Goal: Task Accomplishment & Management: Manage account settings

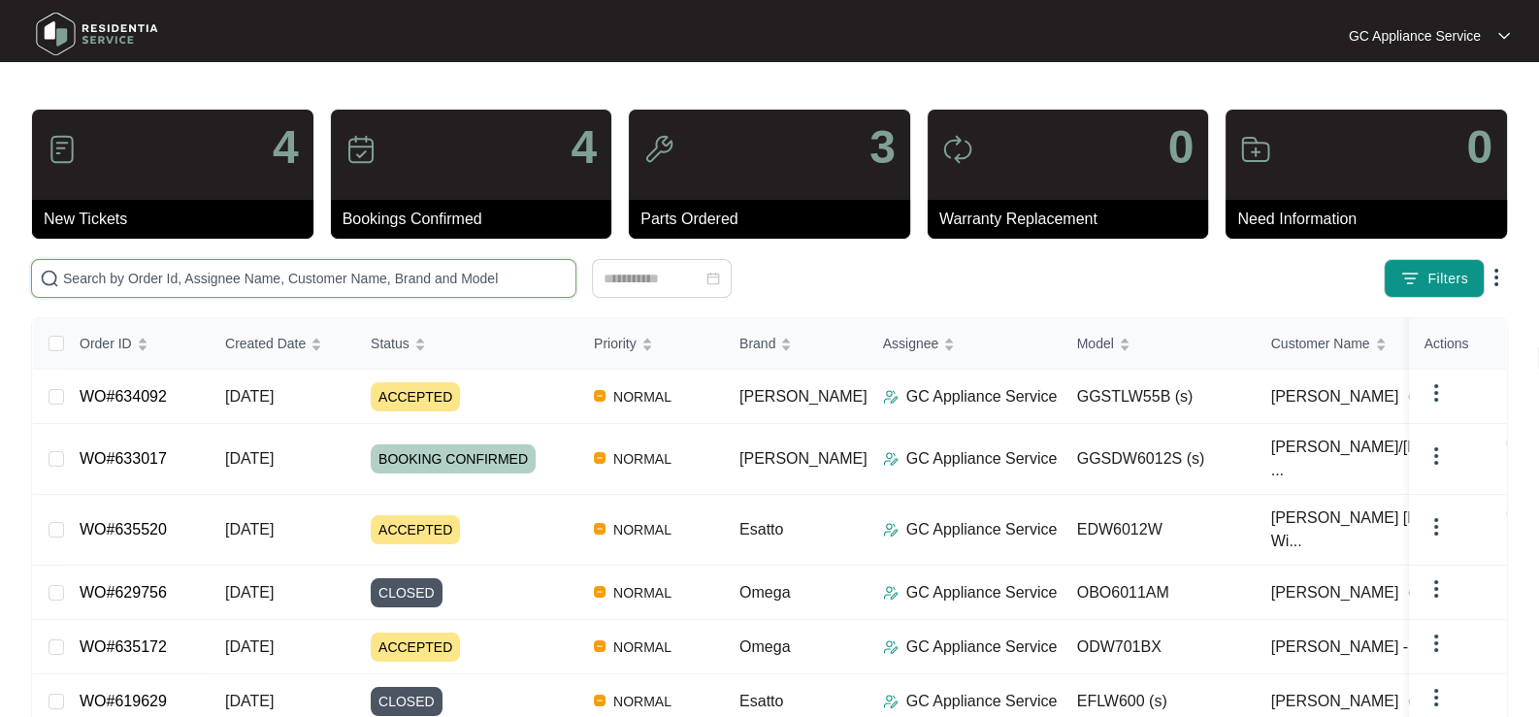
click at [150, 278] on input "text" at bounding box center [315, 278] width 505 height 21
type input "633017"
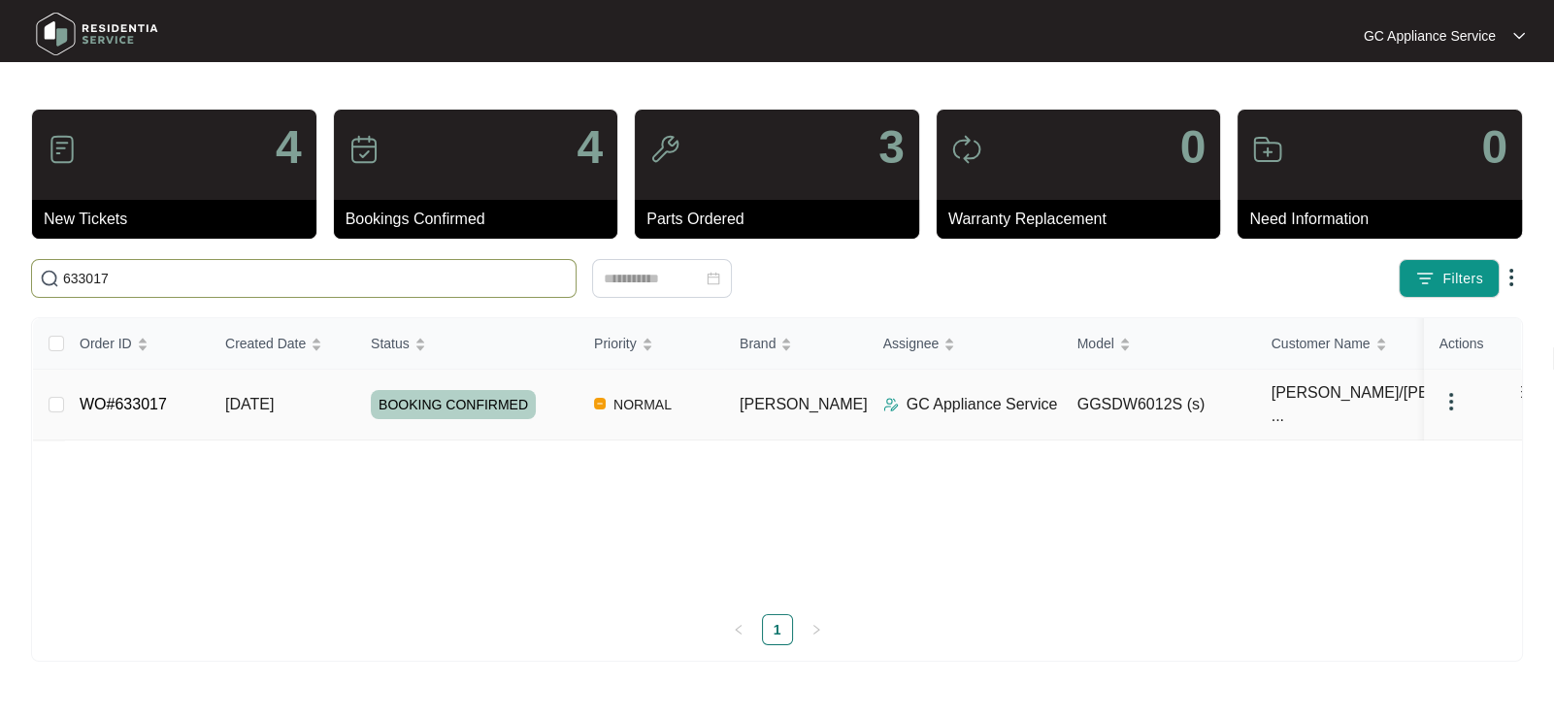
click at [235, 396] on span "[DATE]" at bounding box center [249, 404] width 49 height 16
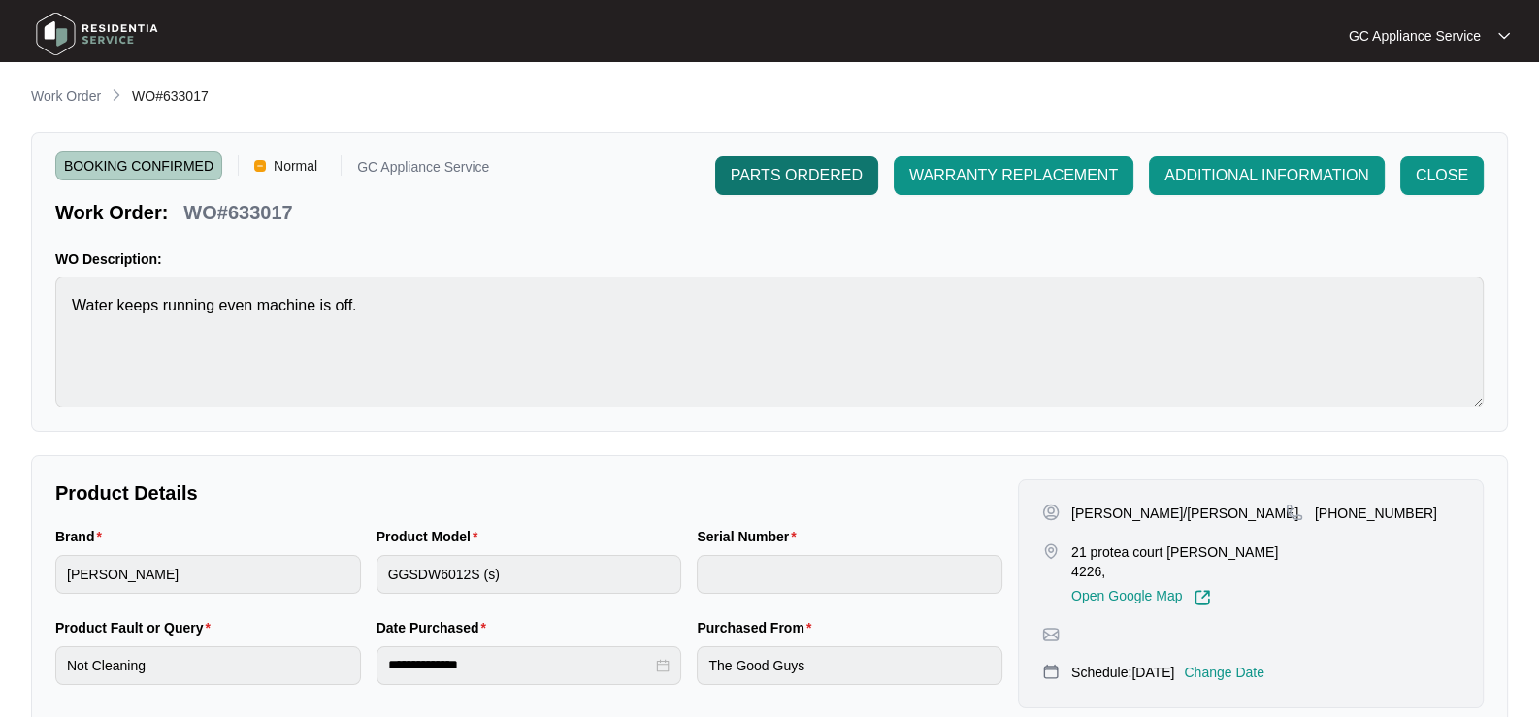
click at [779, 186] on span "PARTS ORDERED" at bounding box center [797, 175] width 132 height 23
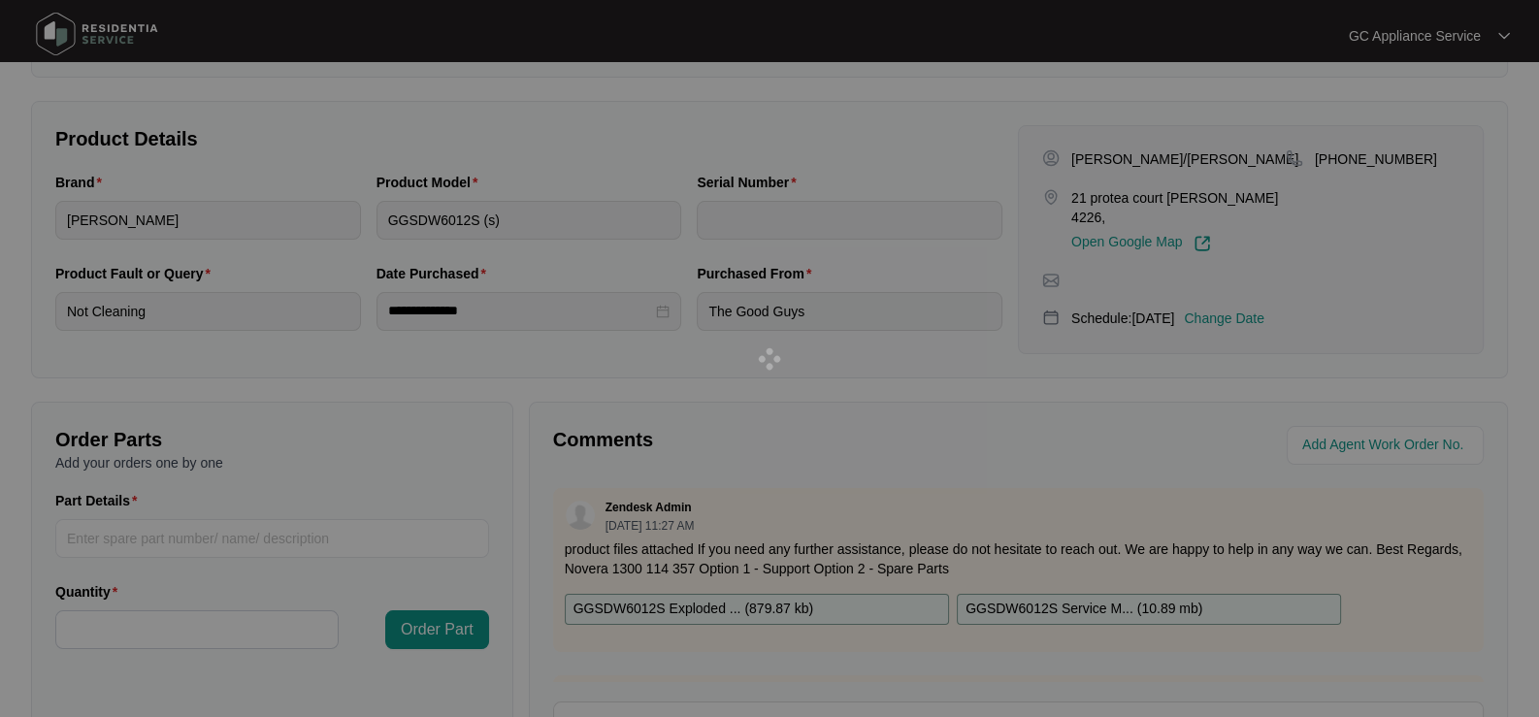
scroll to position [387, 0]
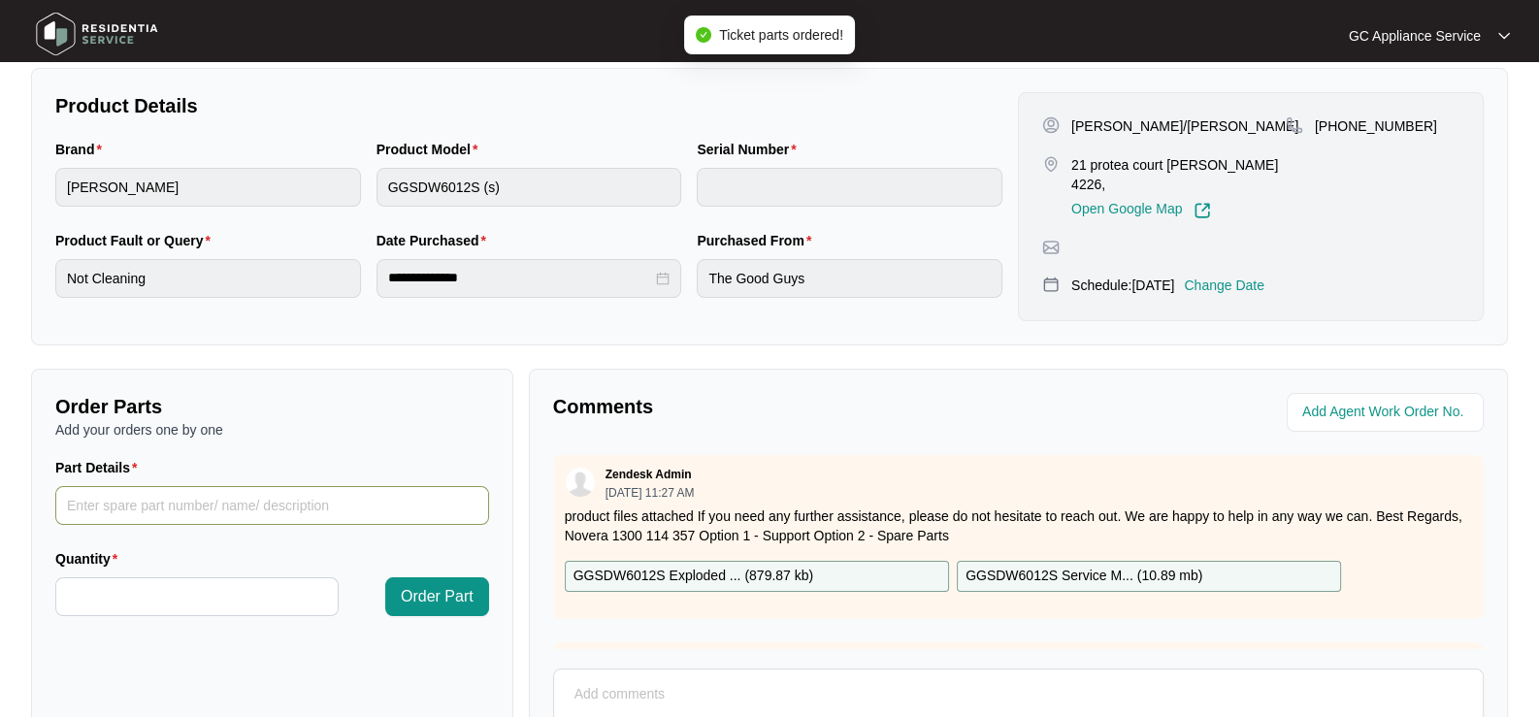
click at [157, 503] on input "Part Details" at bounding box center [272, 505] width 434 height 39
paste input "SP11819 inlet hose"
type input "SP11819 inlet hose"
click at [167, 579] on input "Quantity" at bounding box center [196, 596] width 281 height 37
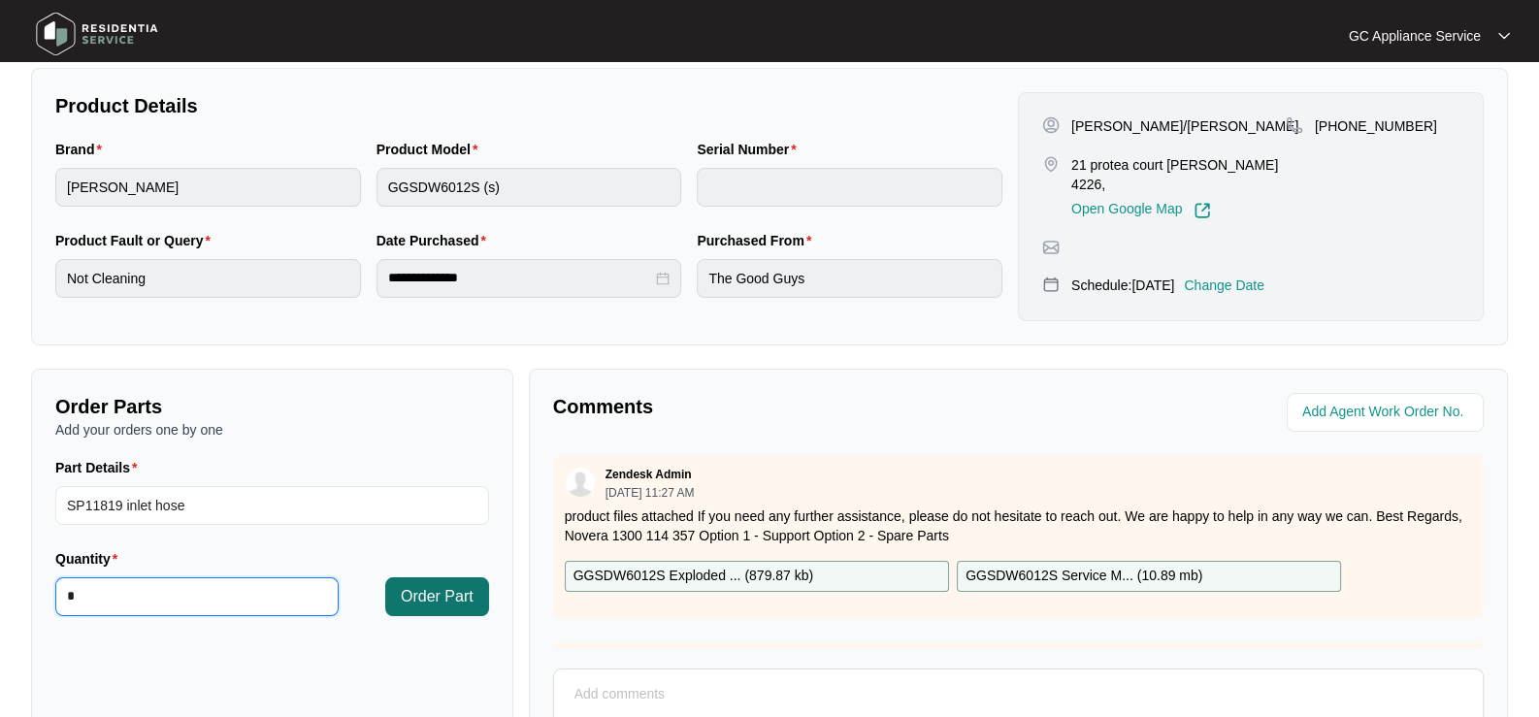
type input "*"
click at [414, 585] on span "Order Part" at bounding box center [437, 596] width 73 height 23
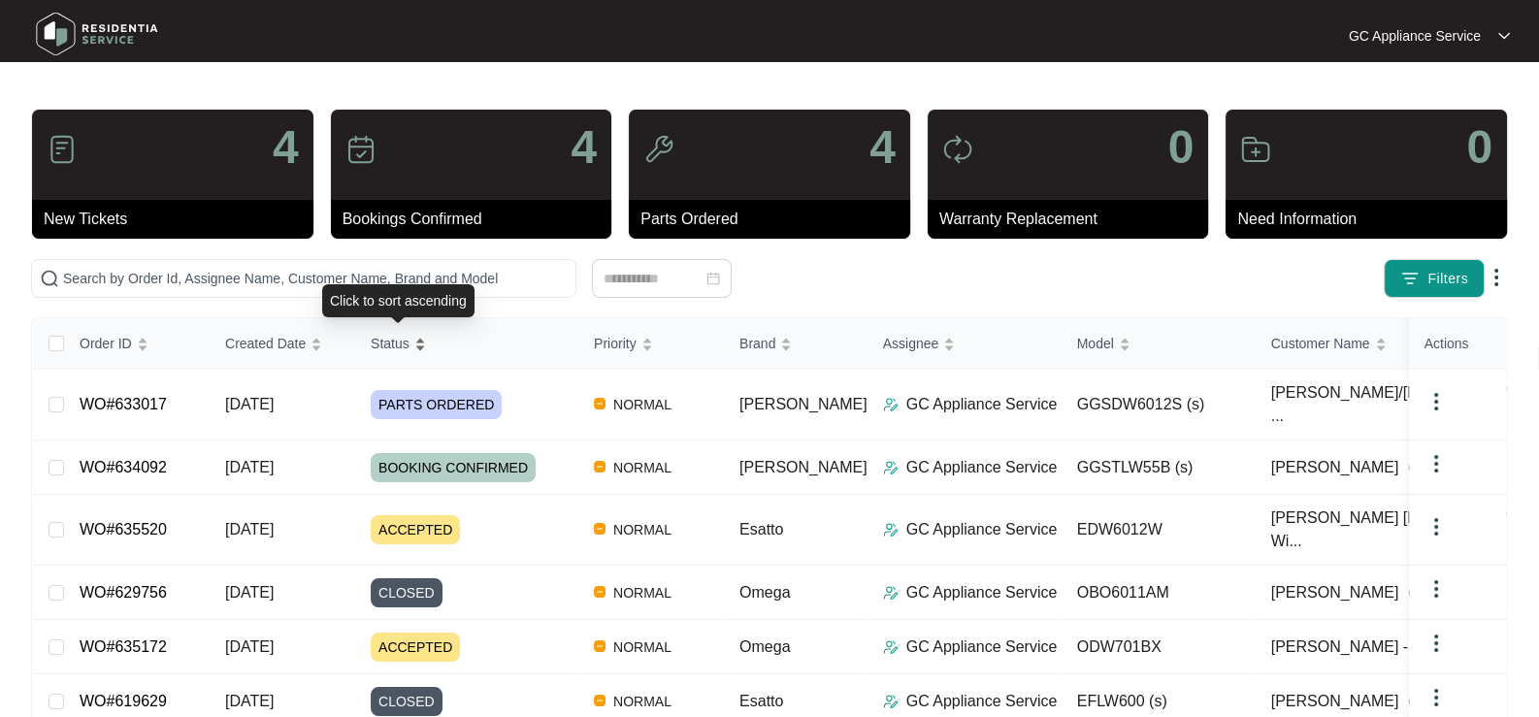
click at [395, 339] on span "Status" at bounding box center [390, 343] width 39 height 21
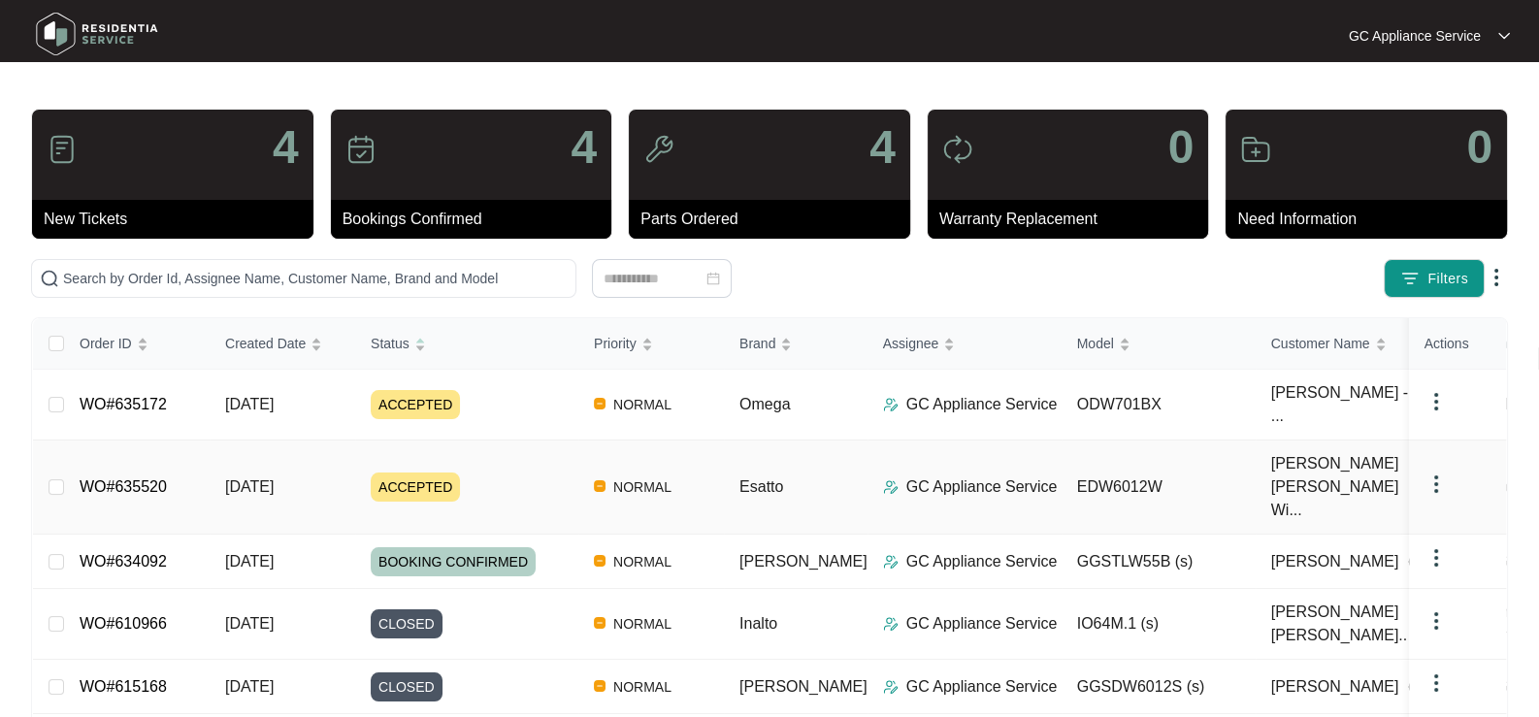
click at [371, 473] on span "ACCEPTED" at bounding box center [415, 487] width 89 height 29
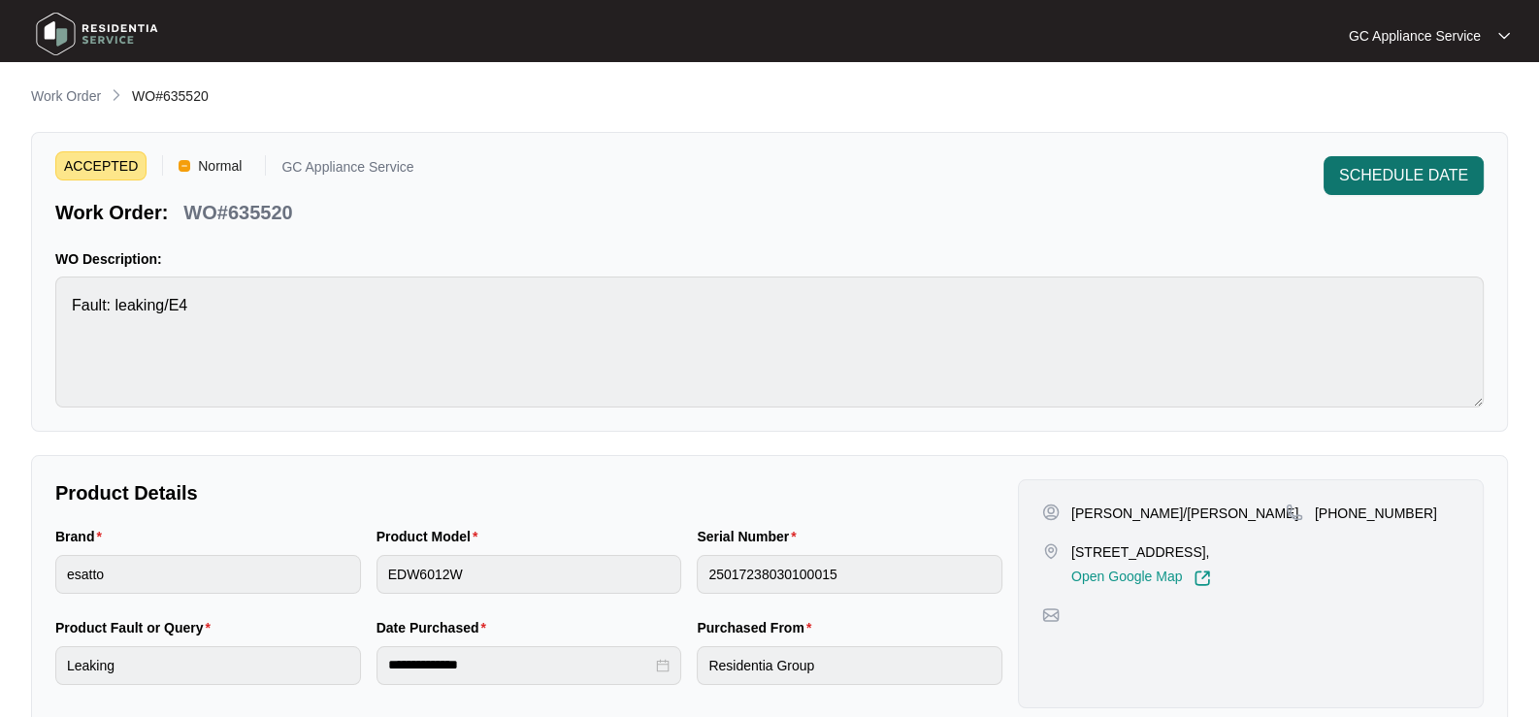
click at [1355, 180] on span "SCHEDULE DATE" at bounding box center [1403, 175] width 129 height 23
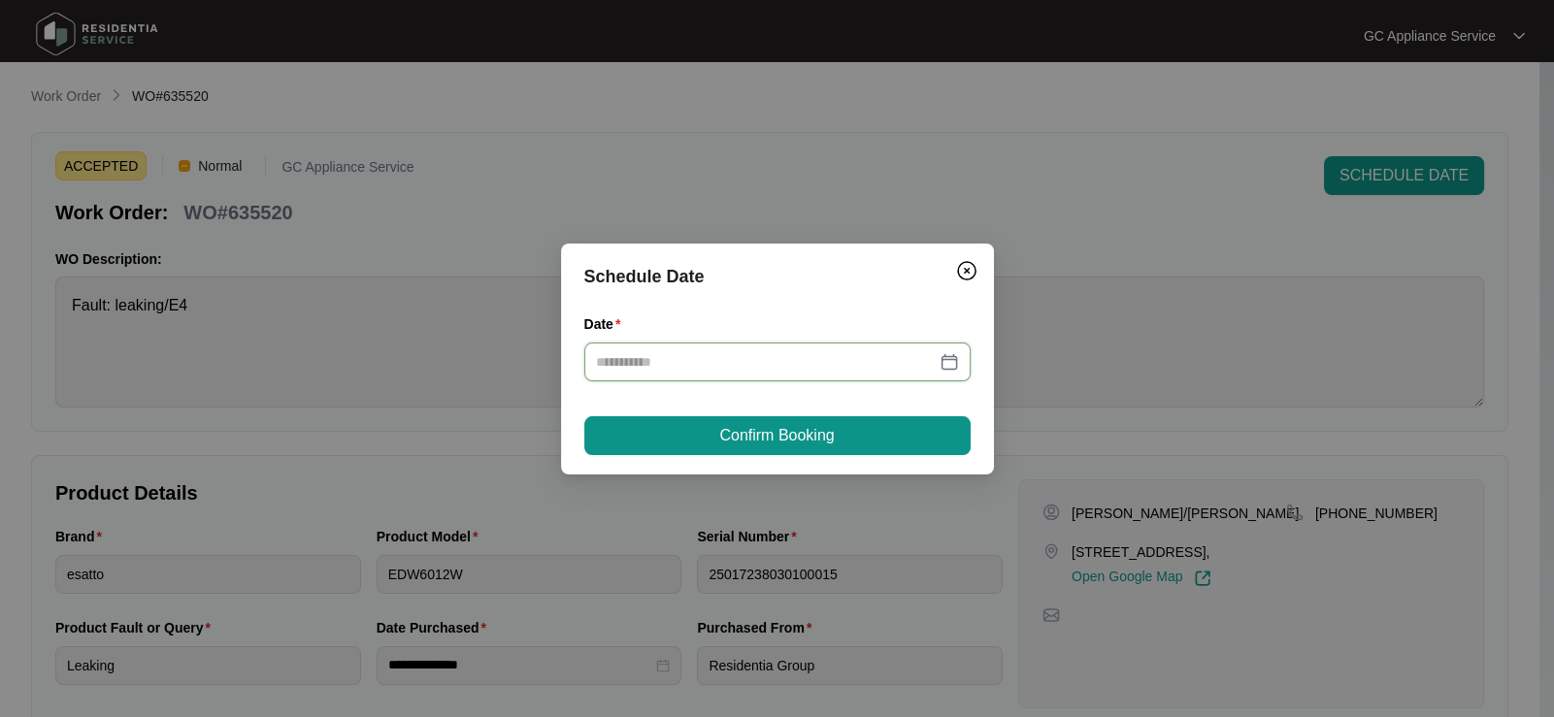
click at [715, 362] on input "Date" at bounding box center [766, 361] width 340 height 21
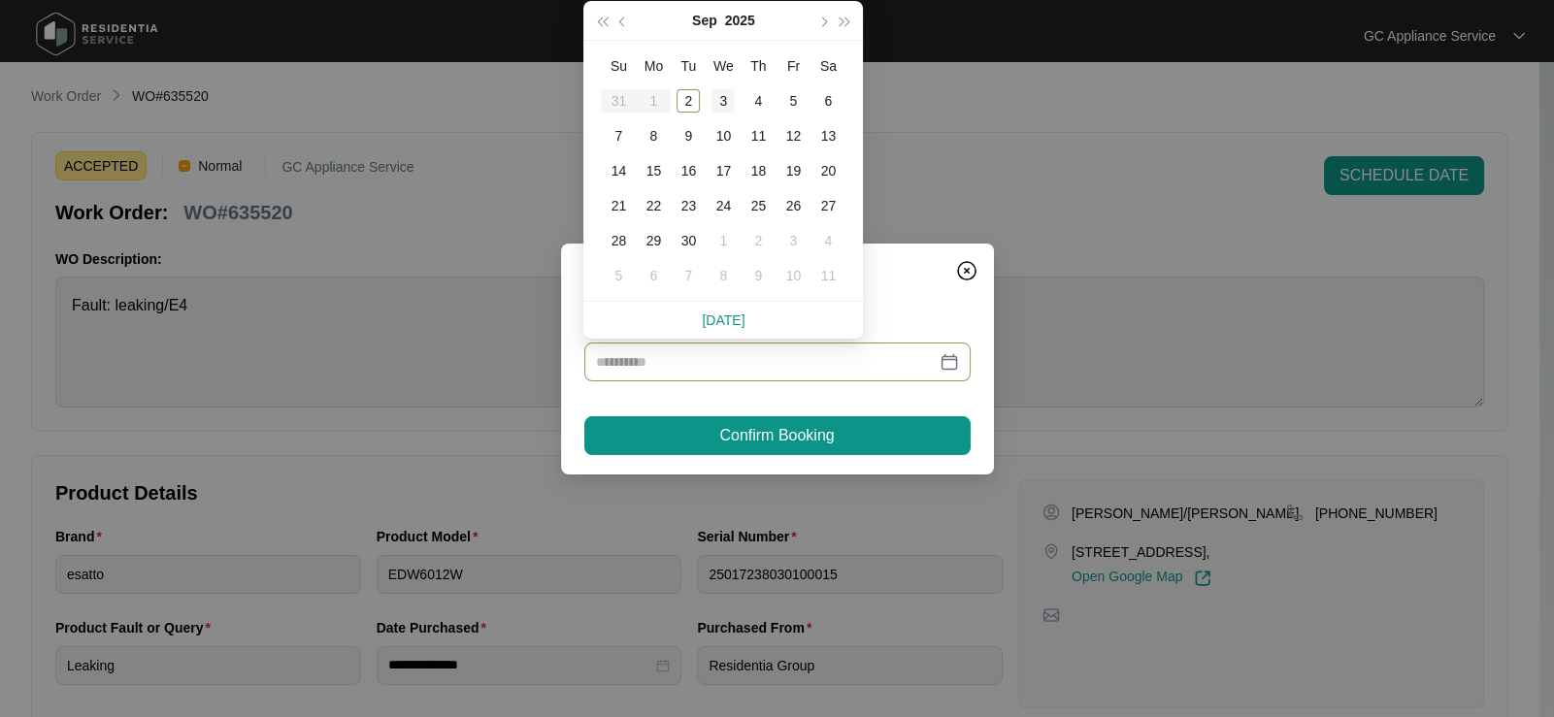
click at [725, 101] on div "3" at bounding box center [722, 100] width 23 height 23
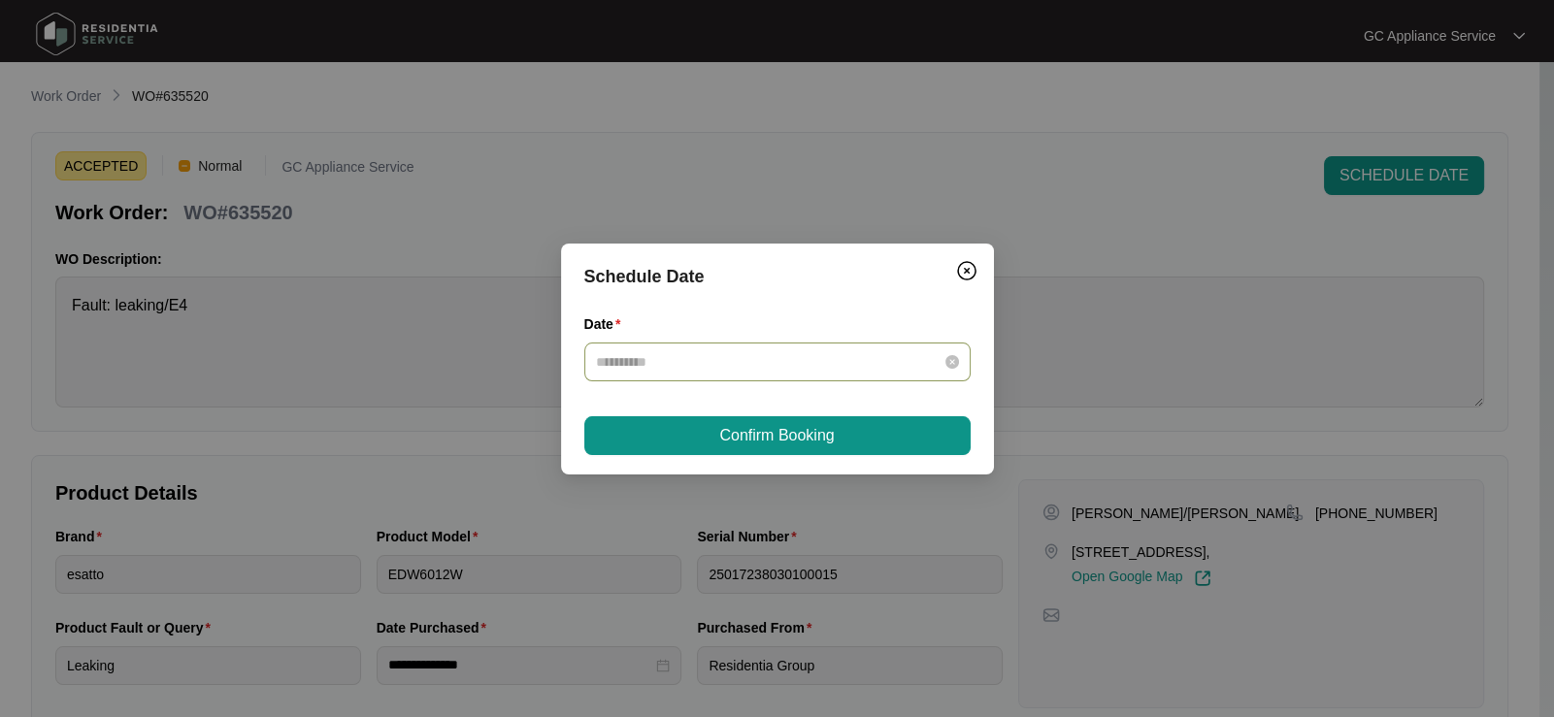
type input "**********"
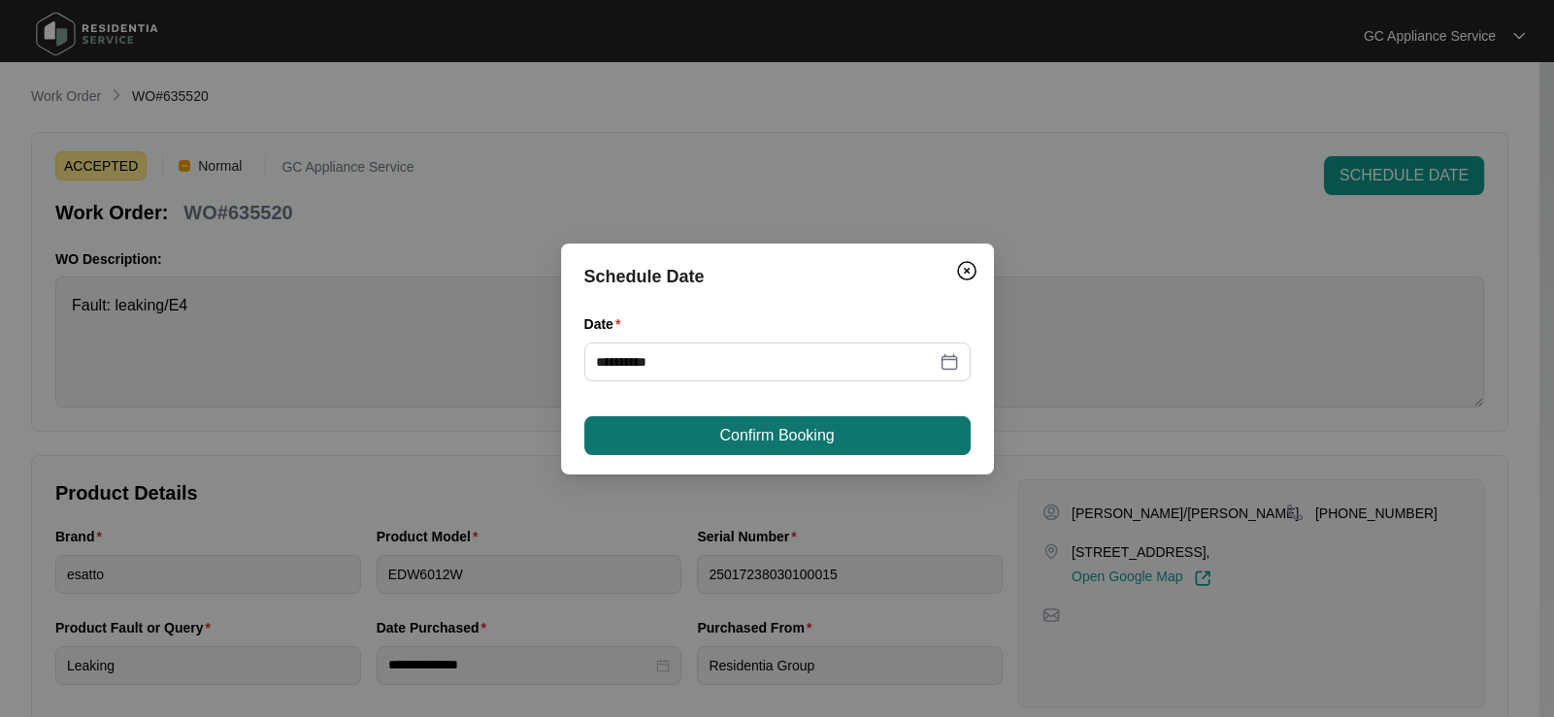
click at [749, 436] on span "Confirm Booking" at bounding box center [776, 435] width 115 height 23
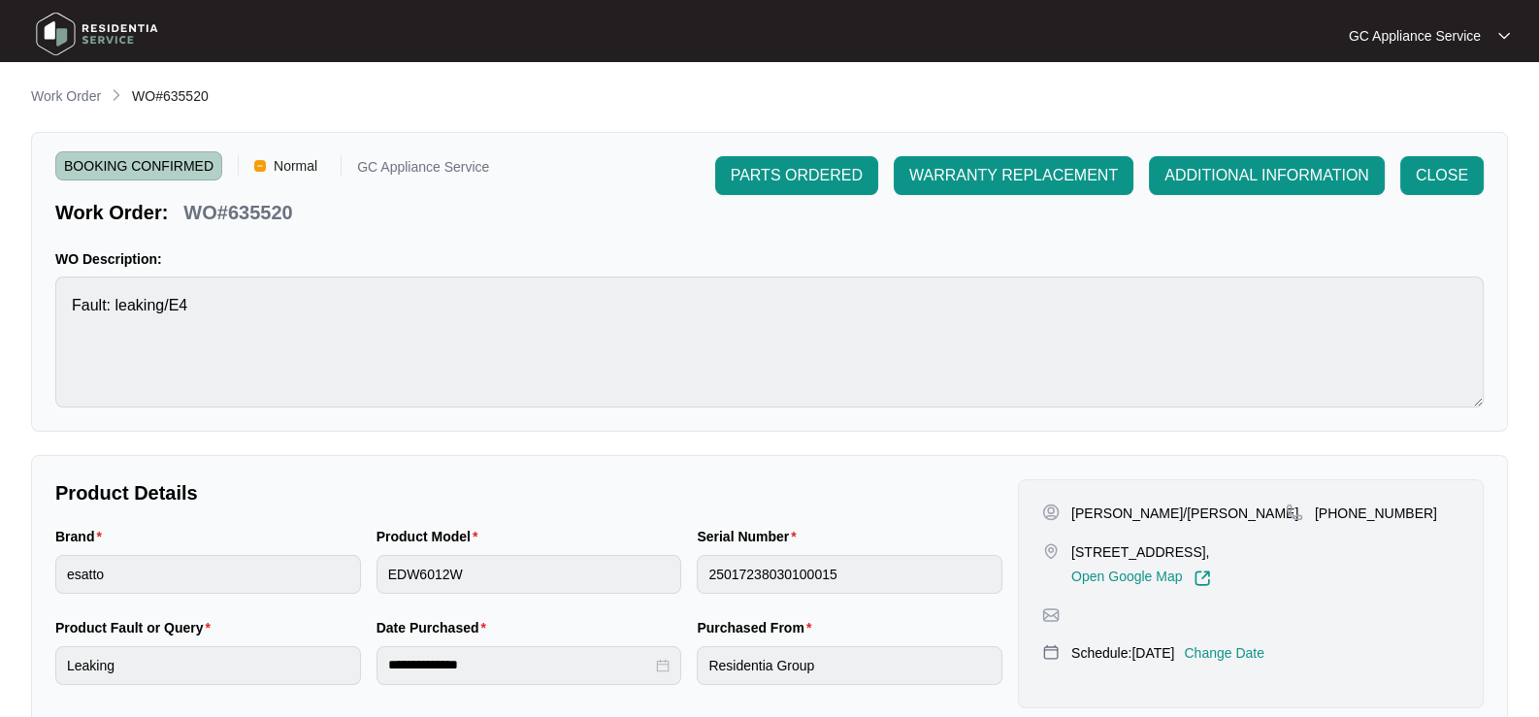
click at [116, 48] on img at bounding box center [97, 34] width 136 height 58
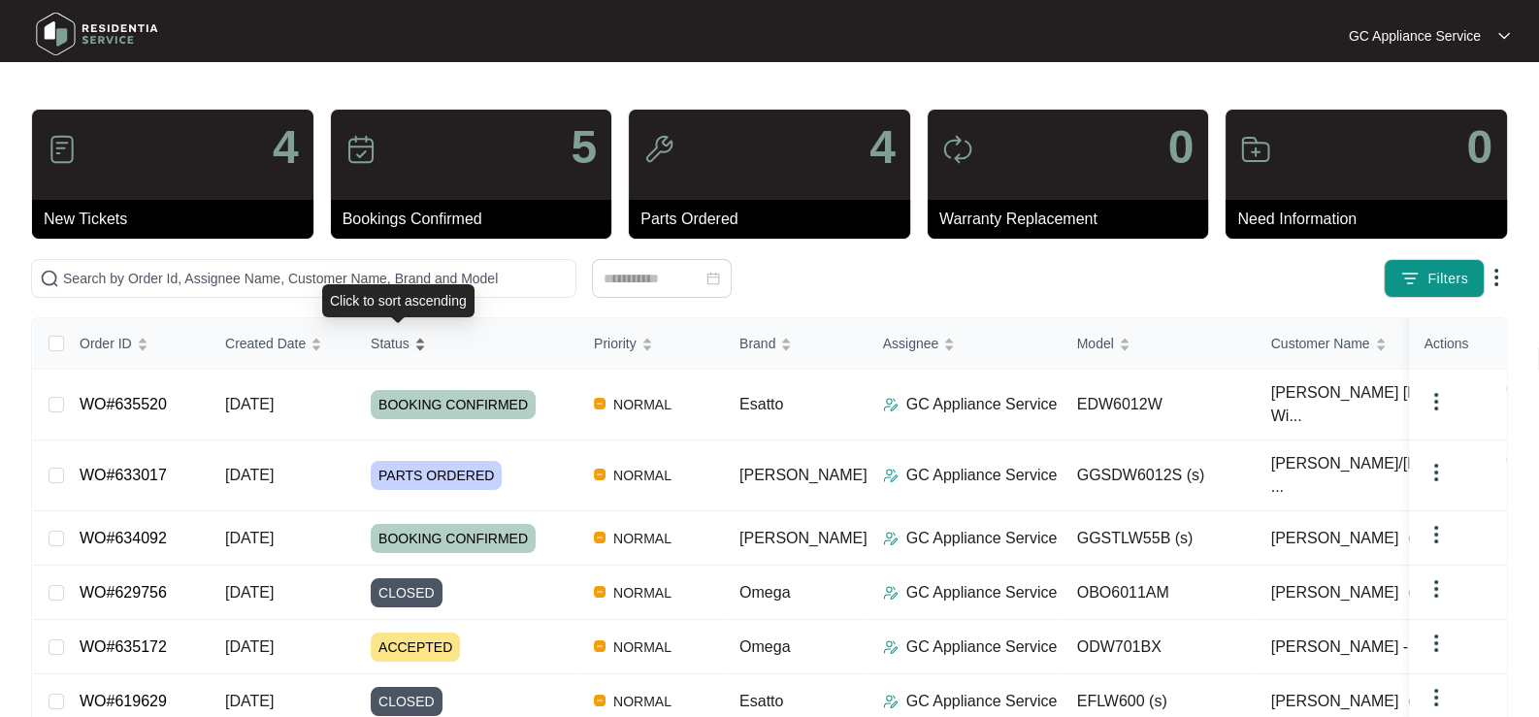
drag, startPoint x: 377, startPoint y: 342, endPoint x: 374, endPoint y: 355, distance: 14.1
click at [377, 344] on span "Status" at bounding box center [390, 343] width 39 height 21
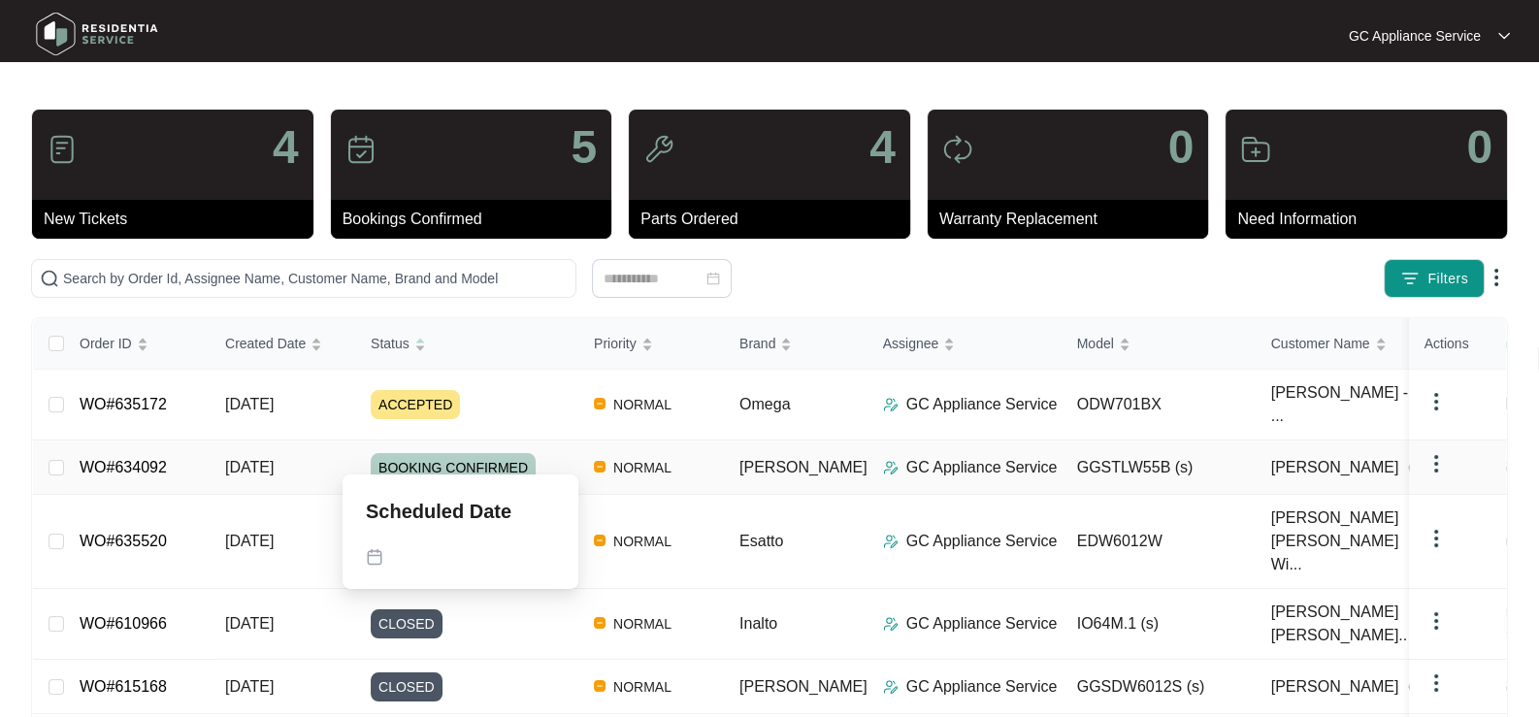
click at [442, 453] on span "BOOKING CONFIRMED" at bounding box center [453, 467] width 165 height 29
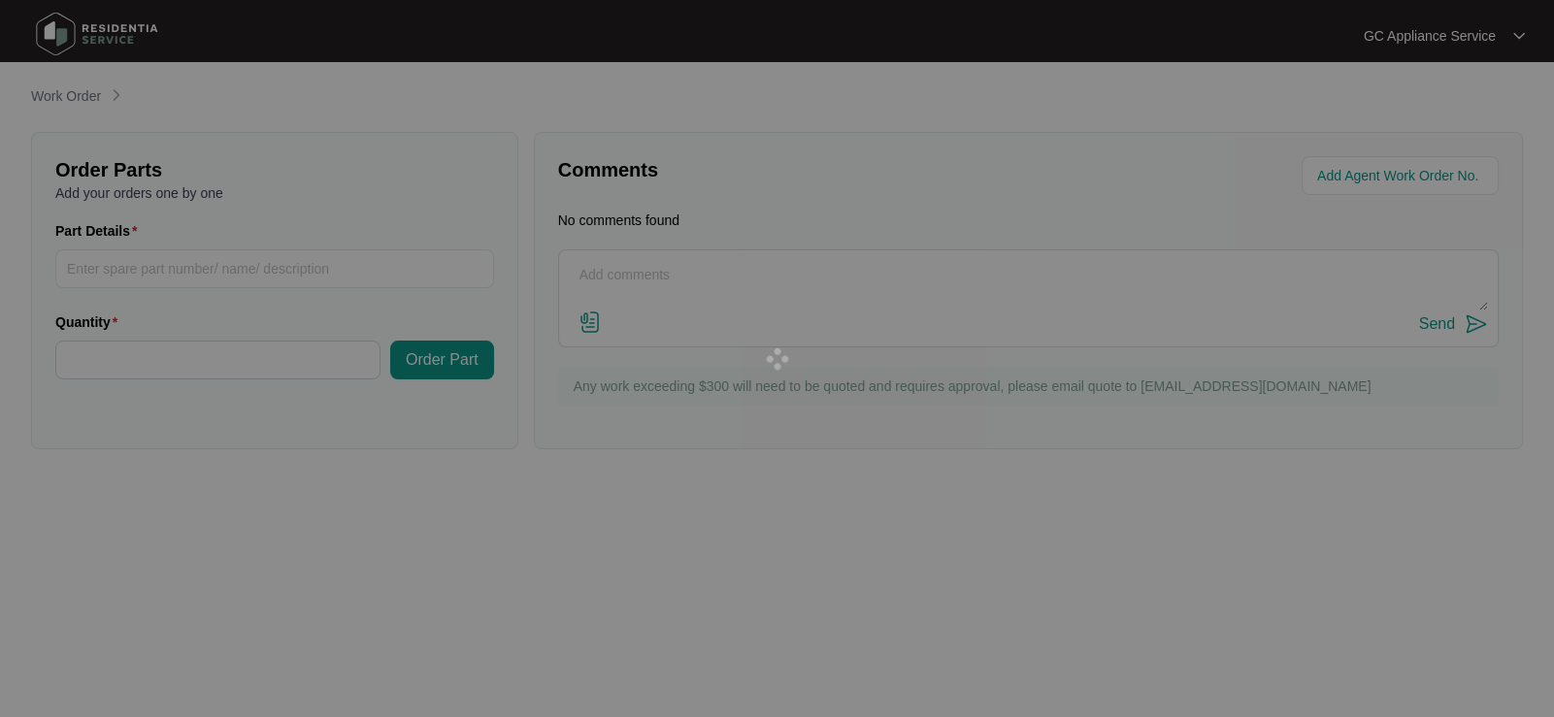
click at [442, 444] on div at bounding box center [777, 358] width 1554 height 717
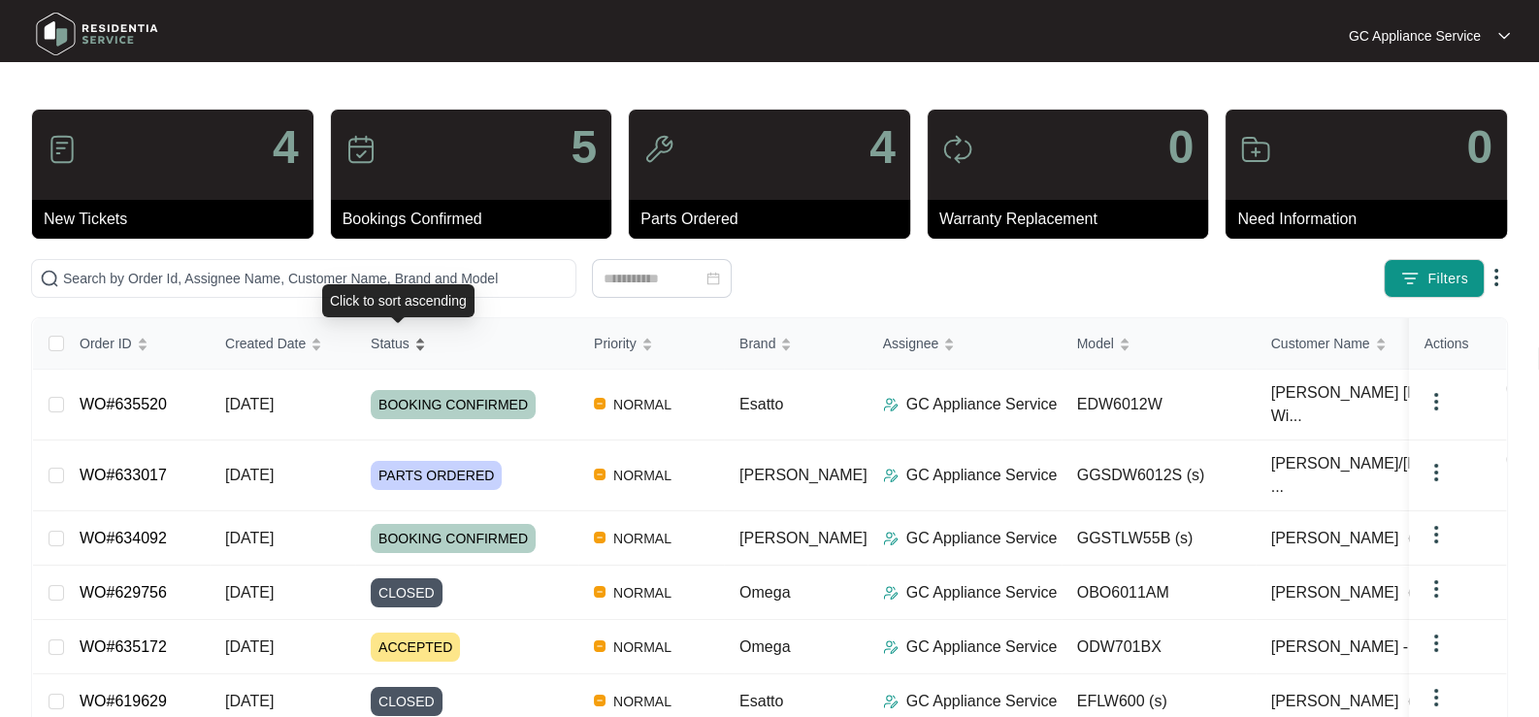
click at [392, 342] on span "Status" at bounding box center [390, 343] width 39 height 21
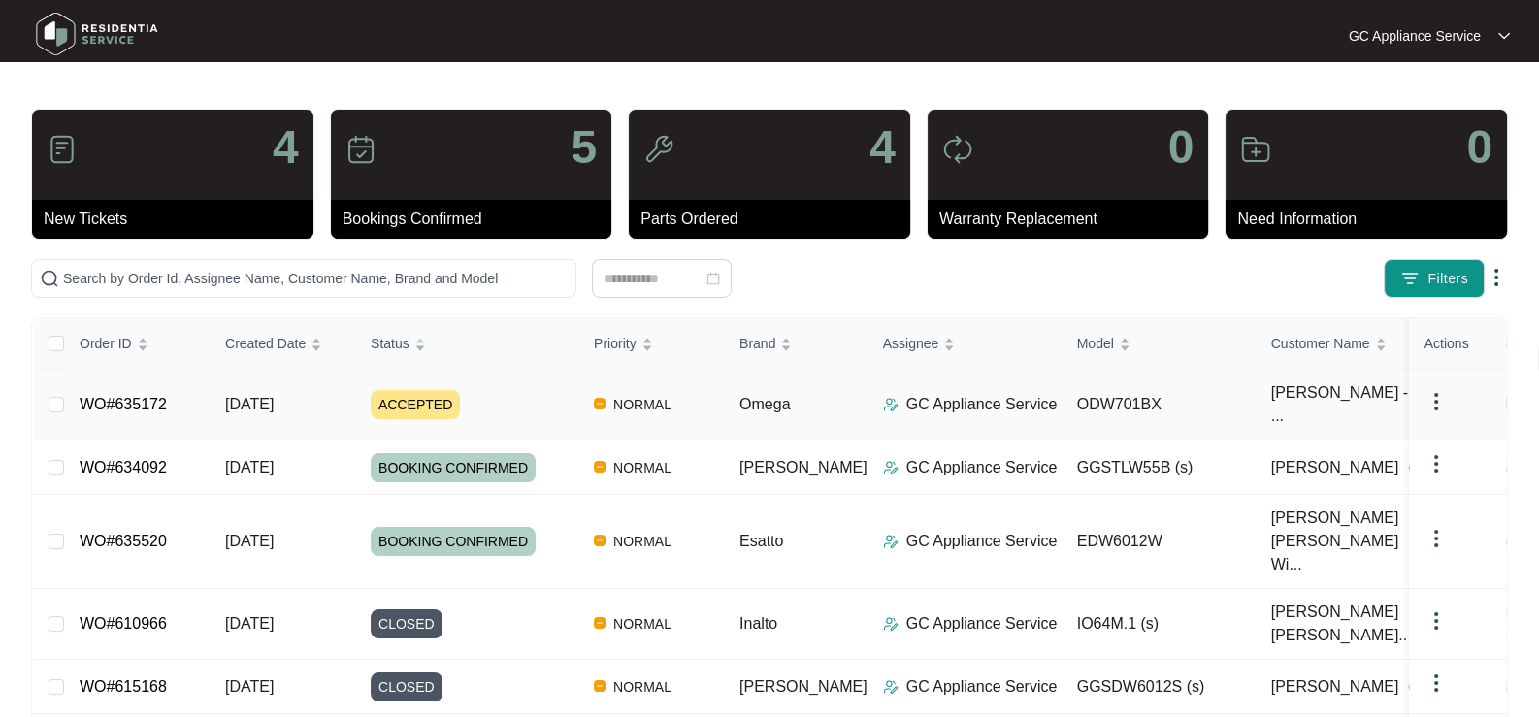
click at [407, 390] on span "ACCEPTED" at bounding box center [415, 404] width 89 height 29
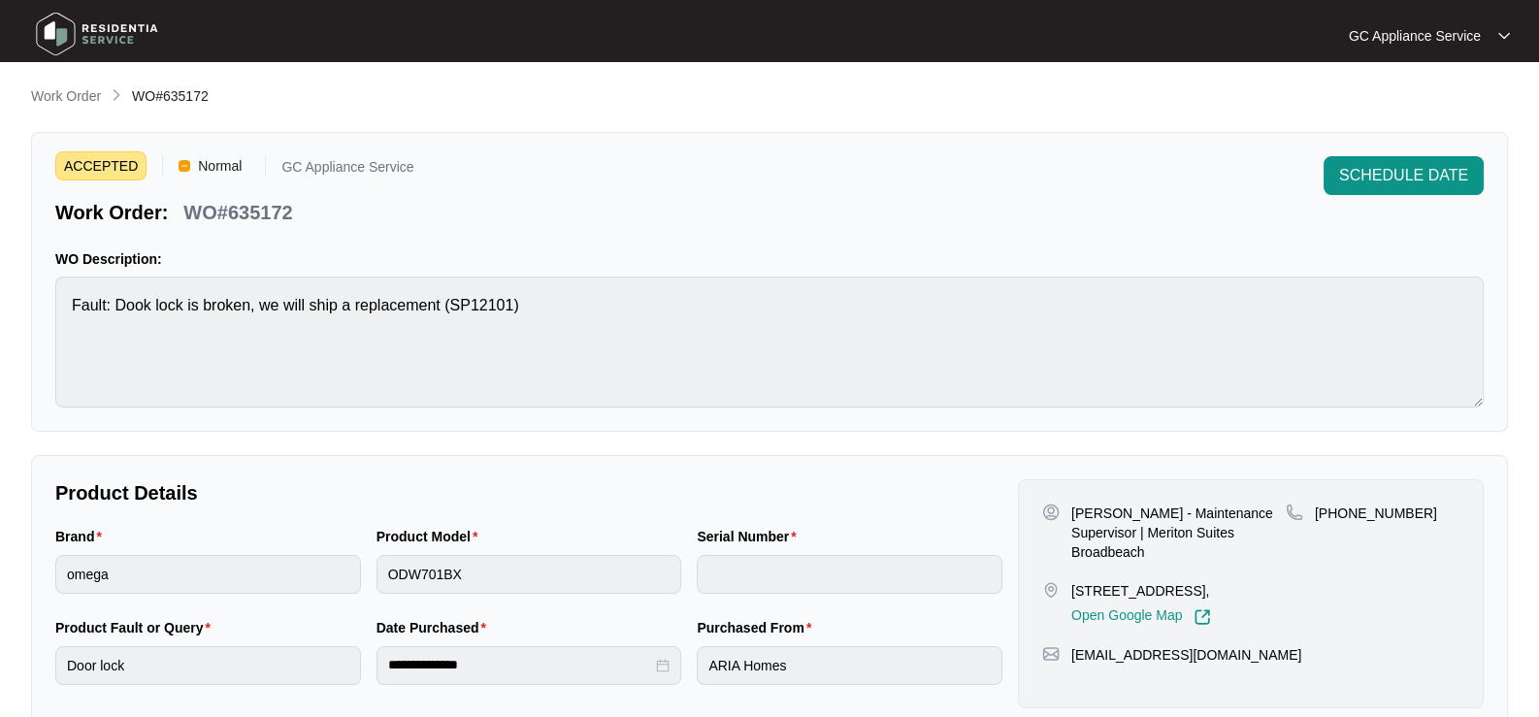
click at [59, 93] on p "Work Order" at bounding box center [66, 95] width 70 height 19
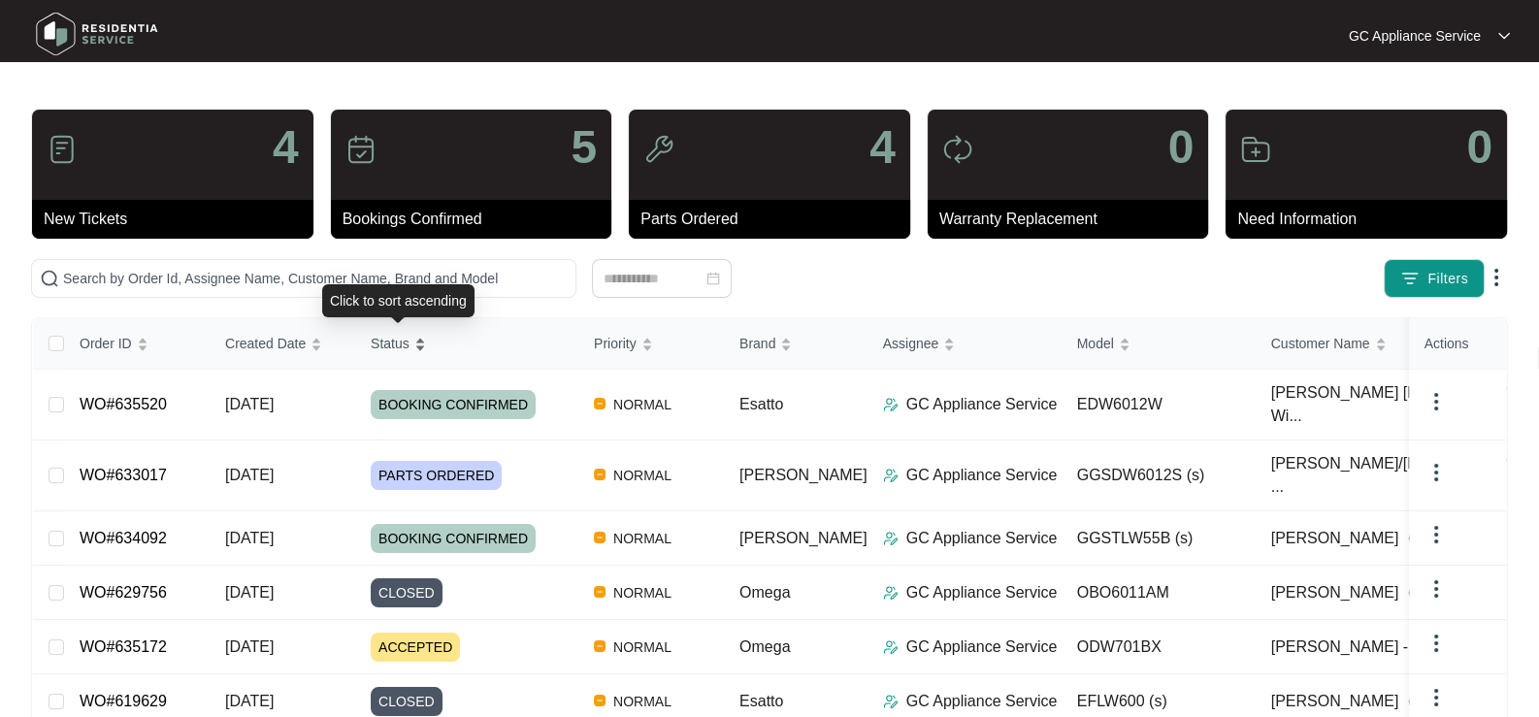
click at [393, 341] on span "Status" at bounding box center [390, 343] width 39 height 21
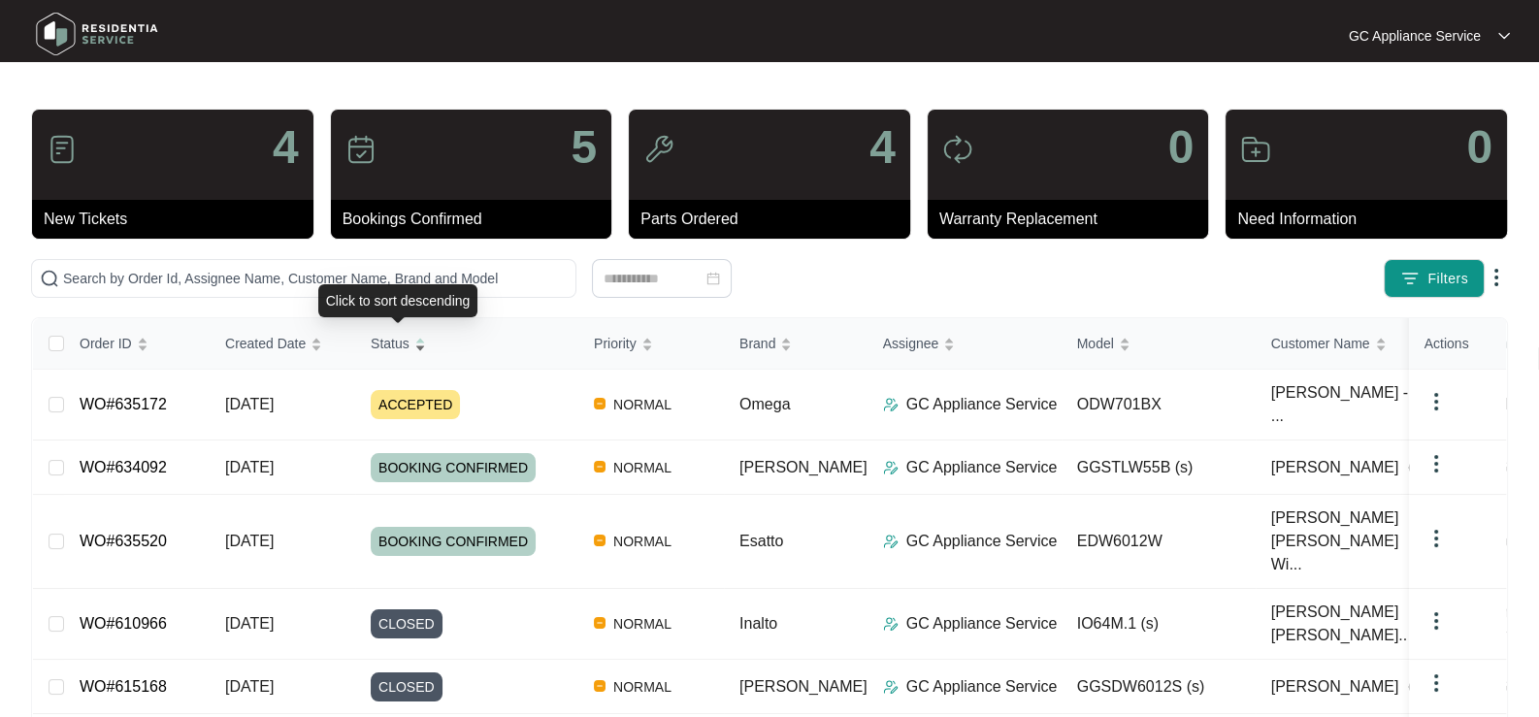
click at [393, 341] on span "Status" at bounding box center [390, 343] width 39 height 21
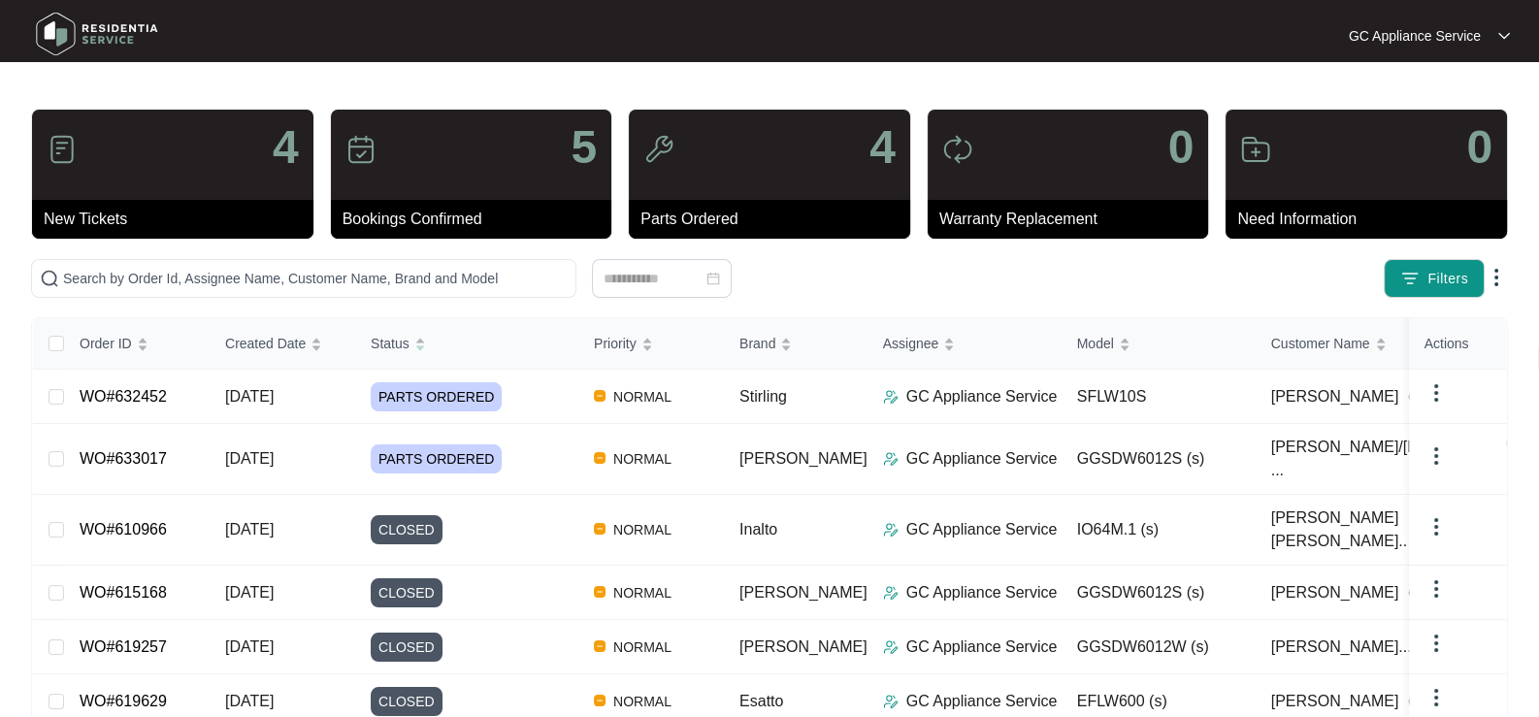
click at [1076, 66] on div "GC Appliance Service GC Applian..." at bounding box center [769, 35] width 1496 height 61
click at [131, 285] on input "text" at bounding box center [315, 278] width 505 height 21
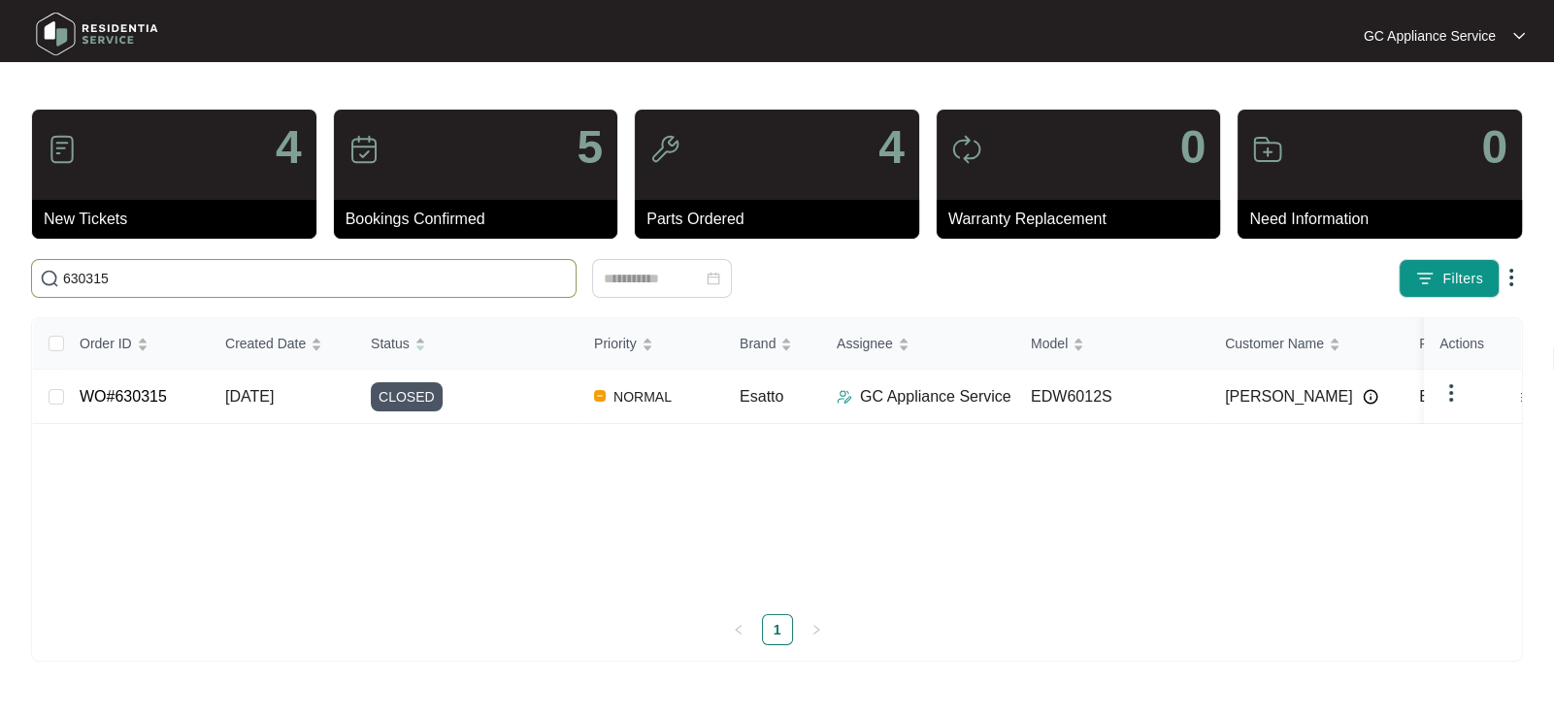
click at [194, 276] on input "630315" at bounding box center [315, 278] width 505 height 21
type input "629756"
